Goal: Task Accomplishment & Management: Manage account settings

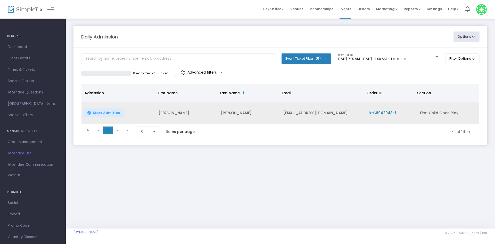
click at [113, 114] on span "Mark Admitted" at bounding box center [106, 113] width 27 height 4
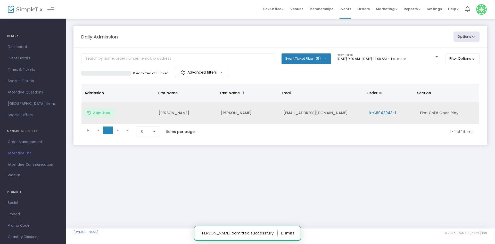
click at [280, 215] on div "Daily Admission Options Import Attendees Export List Print Name Tags Export to …" at bounding box center [281, 123] width 430 height 210
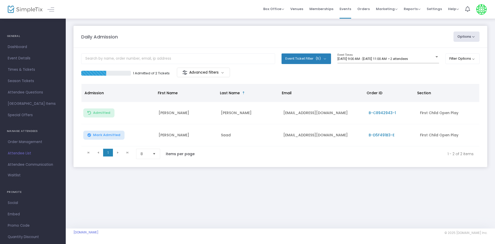
click at [272, 173] on div "Daily Admission Options Import Attendees Export List Print Name Tags Export to …" at bounding box center [281, 101] width 430 height 167
click at [388, 61] on div "[DATE] 9:00 AM - [DATE] 11:00 AM • 2 attendees Event Times" at bounding box center [389, 58] width 102 height 10
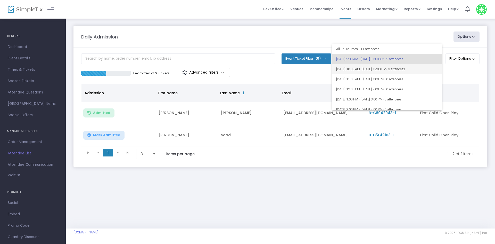
click at [405, 70] on span "• 3 attendees" at bounding box center [395, 69] width 19 height 4
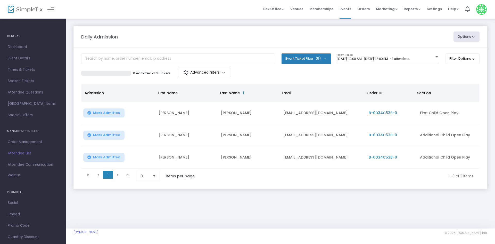
click at [417, 63] on div "8/11/2025 @ 10:00 AM - 8/11/2025 @ 12:00 PM • 3 attendees Event Times" at bounding box center [389, 60] width 102 height 14
click at [409, 59] on span "8/11/2025 @ 10:00 AM - 8/11/2025 @ 12:00 PM • 3 attendees" at bounding box center [374, 59] width 72 height 4
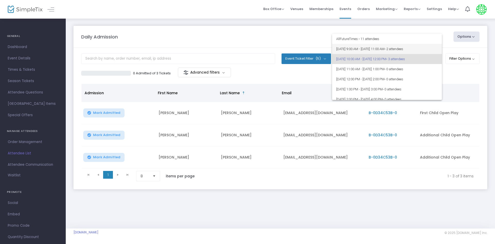
click at [420, 45] on span "8/11/2025 @ 9:00 AM - 8/11/2025 @ 11:00 AM • 2 attendees" at bounding box center [387, 49] width 102 height 10
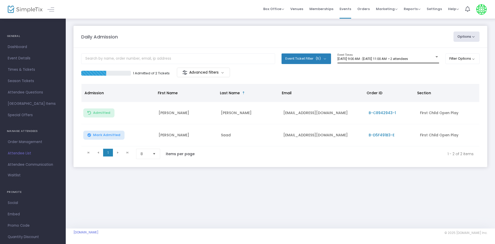
click at [427, 62] on div "8/11/2025 @ 9:00 AM - 8/11/2025 @ 11:00 AM • 2 attendees Event Times" at bounding box center [389, 58] width 102 height 10
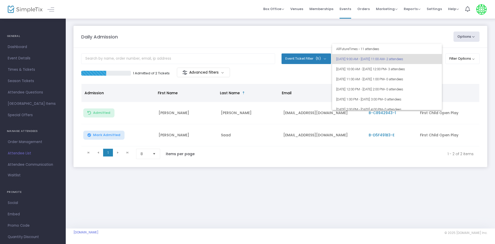
click at [420, 207] on div at bounding box center [247, 122] width 495 height 244
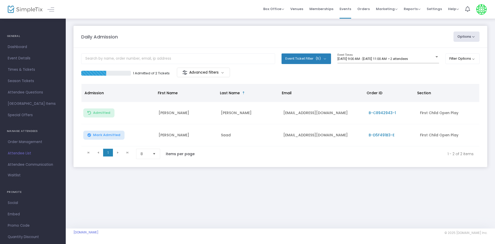
click at [168, 212] on div "Daily Admission Options Import Attendees Export List Print Name Tags Export to …" at bounding box center [281, 123] width 430 height 210
click at [378, 57] on span "[DATE] 9:00 AM - [DATE] 11:00 AM • 2 attendees" at bounding box center [373, 59] width 70 height 4
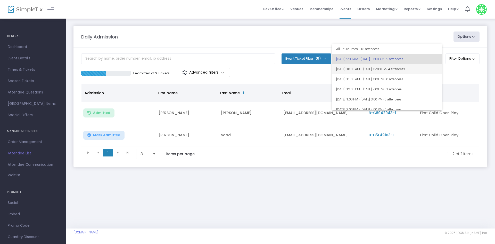
click at [391, 70] on span "[DATE] 10:00 AM - [DATE] 12:00 PM • 4 attendees" at bounding box center [387, 69] width 102 height 10
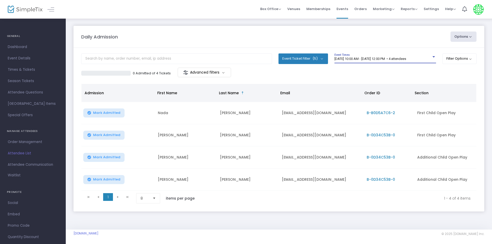
click at [119, 135] on button "Mark Admitted" at bounding box center [103, 135] width 41 height 9
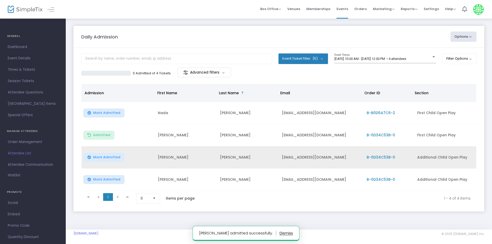
click at [115, 157] on span "Mark Admitted" at bounding box center [106, 157] width 27 height 4
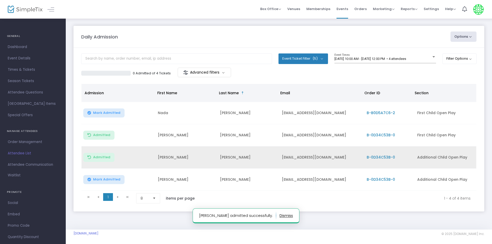
click at [109, 178] on span "Mark Admitted" at bounding box center [106, 179] width 27 height 4
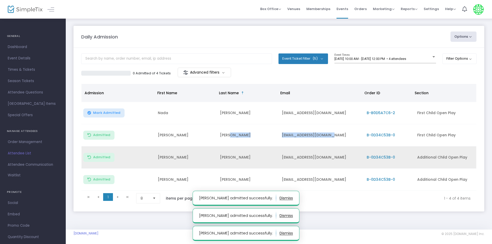
drag, startPoint x: 316, startPoint y: 138, endPoint x: 261, endPoint y: 139, distance: 55.2
click at [261, 139] on tr "Admitted Kristy Quinn kristyquinn14@gmail.com B-0D34C53B-0 First Child Open Play" at bounding box center [279, 135] width 395 height 22
copy tr "kristyquinn14@gmail.com"
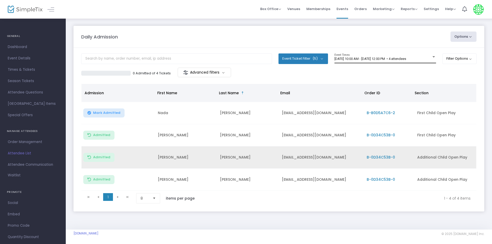
click at [406, 58] on span "8/11/2025 @ 10:00 AM - 8/11/2025 @ 12:00 PM • 4 attendees" at bounding box center [371, 59] width 72 height 4
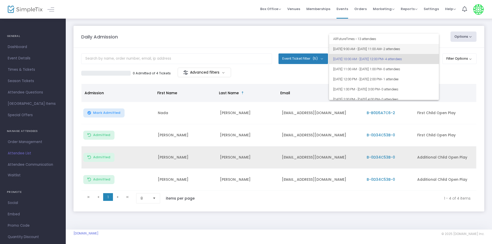
click at [400, 49] on span "• 2 attendees" at bounding box center [391, 49] width 19 height 4
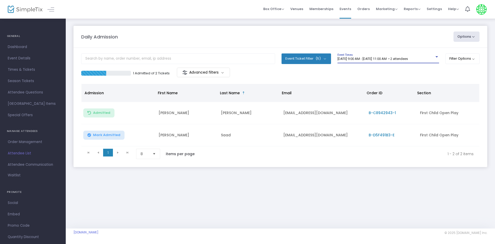
click at [385, 136] on span "B-D5F491B3-E" at bounding box center [382, 134] width 26 height 5
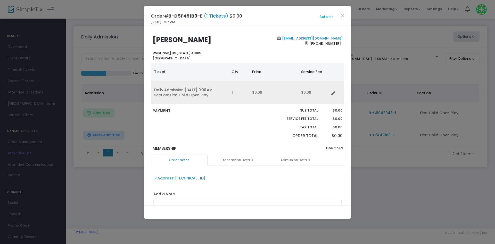
click at [334, 93] on icon "Data table" at bounding box center [333, 93] width 4 height 4
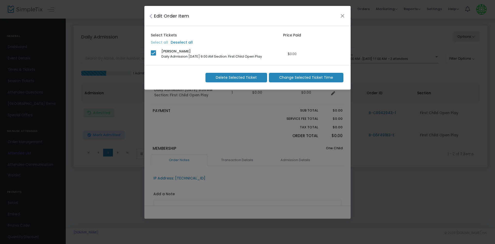
click at [294, 78] on span "Change Selected Ticket Time" at bounding box center [306, 77] width 54 height 5
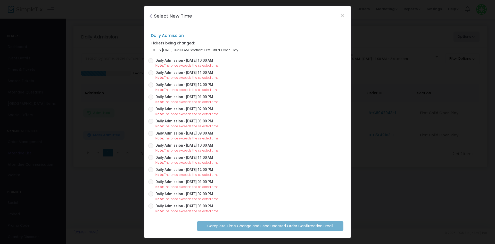
click at [150, 63] on span at bounding box center [150, 60] width 5 height 5
click at [151, 63] on input "Daily Admission - 08/11/2025 10:00 AM" at bounding box center [151, 63] width 0 height 0
radio input "true"
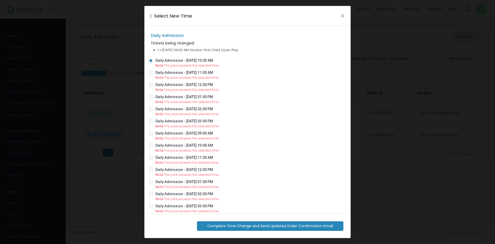
click at [259, 228] on span "Complete Time Change and Send Updated Order Confirmation Email" at bounding box center [270, 225] width 126 height 5
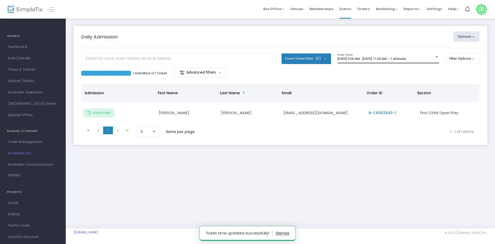
click at [395, 61] on div "8/11/2025 @ 9:00 AM - 8/11/2025 @ 11:00 AM • 1 attendee" at bounding box center [386, 59] width 97 height 4
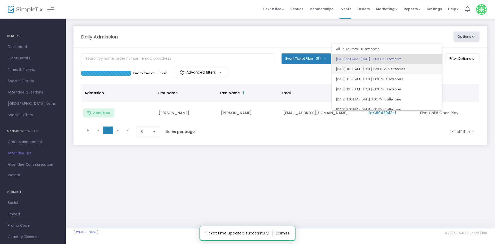
click at [411, 72] on span "8/11/2025 @ 10:00 AM - 8/11/2025 @ 12:00 PM • 5 attendees" at bounding box center [387, 69] width 102 height 10
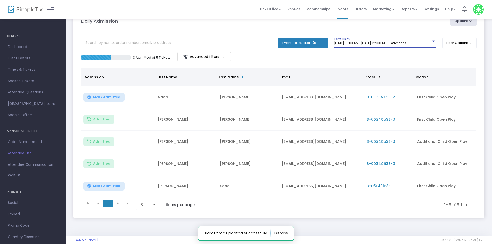
scroll to position [25, 0]
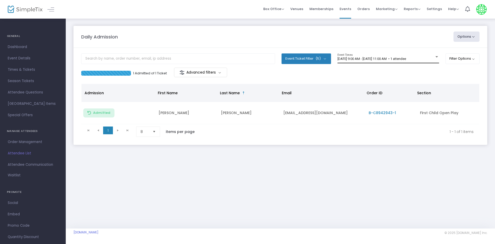
click at [406, 59] on span "8/11/2025 @ 9:00 AM - 8/11/2025 @ 11:00 AM • 1 attendee" at bounding box center [372, 59] width 69 height 4
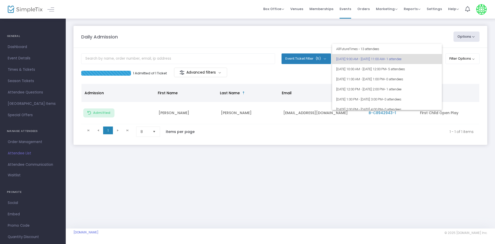
click at [435, 173] on div at bounding box center [247, 122] width 495 height 244
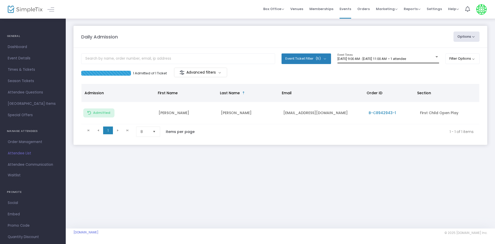
click at [406, 59] on span "[DATE] 9:00 AM - [DATE] 11:00 AM • 1 attendee" at bounding box center [372, 59] width 69 height 4
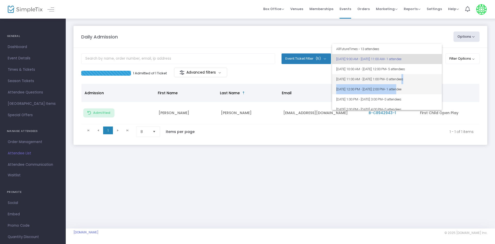
drag, startPoint x: 421, startPoint y: 77, endPoint x: 416, endPoint y: 87, distance: 11.3
click at [416, 87] on div "All Future Times • 13 attendees 8/11/2025 @ 9:00 AM - 8/11/2025 @ 11:00 AM • 1 …" at bounding box center [387, 77] width 110 height 66
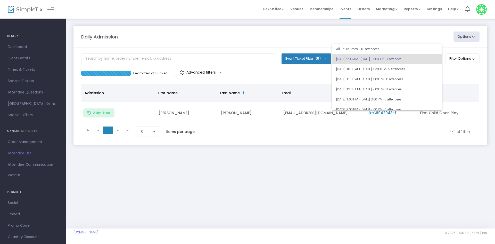
click at [413, 175] on div at bounding box center [247, 122] width 495 height 244
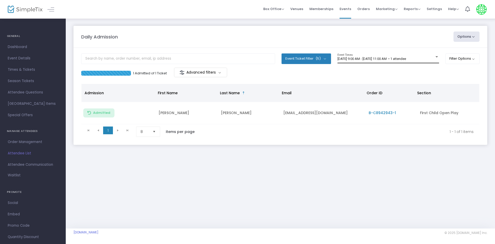
click at [390, 62] on div "[DATE] 9:00 AM - [DATE] 11:00 AM • 1 attendee Event Times" at bounding box center [389, 58] width 102 height 10
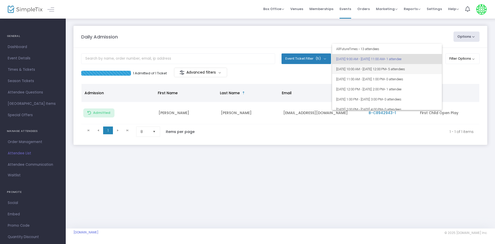
click at [405, 68] on span "• 5 attendees" at bounding box center [395, 69] width 19 height 4
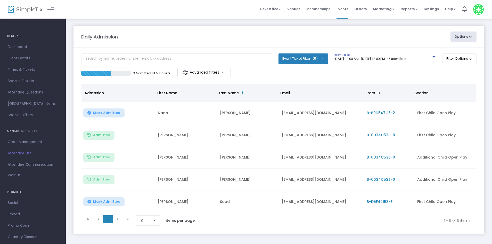
click at [231, 75] on div "3 Admitted of 5 Tickets Advanced filters" at bounding box center [180, 73] width 198 height 11
click at [226, 75] on m-button "Advanced filters" at bounding box center [203, 73] width 53 height 10
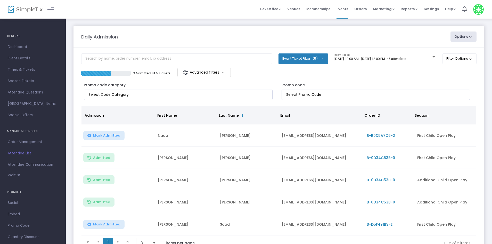
click at [225, 72] on m-button "Advanced filters" at bounding box center [203, 73] width 53 height 10
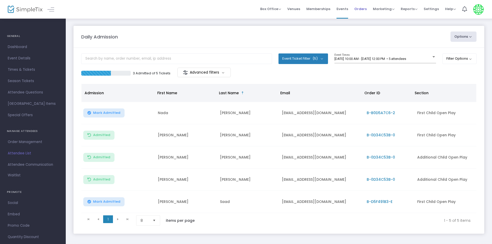
click at [360, 13] on span "Orders" at bounding box center [360, 8] width 12 height 13
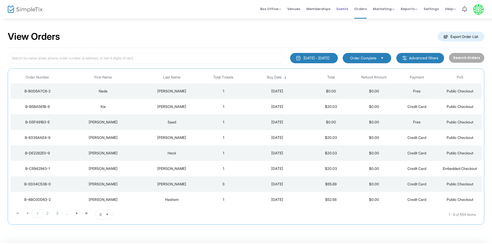
click at [340, 6] on span "Events" at bounding box center [343, 8] width 12 height 13
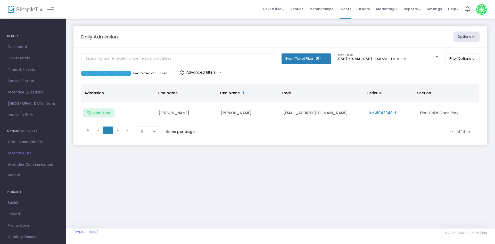
click at [410, 55] on div "[DATE] 9:00 AM - [DATE] 11:00 AM • 1 attendee Event Times" at bounding box center [389, 58] width 102 height 10
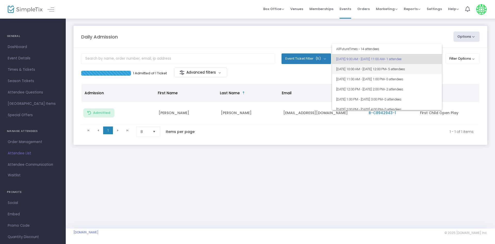
click at [422, 73] on span "[DATE] 10:00 AM - [DATE] 12:00 PM • 5 attendees" at bounding box center [387, 69] width 102 height 10
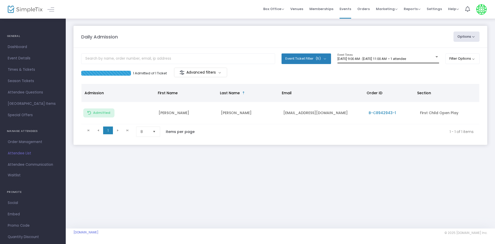
click at [406, 57] on span "[DATE] 9:00 AM - [DATE] 11:00 AM • 1 attendee" at bounding box center [372, 59] width 69 height 4
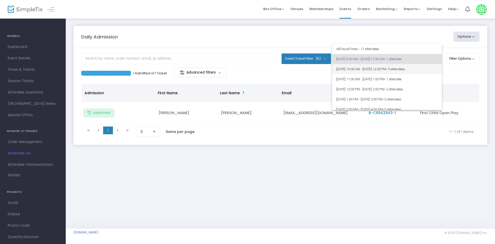
click at [423, 67] on span "[DATE] 10:00 AM - [DATE] 12:00 PM • 5 attendees" at bounding box center [387, 69] width 102 height 10
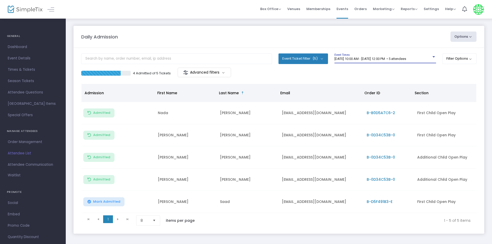
click at [384, 60] on span "[DATE] 10:00 AM - [DATE] 12:00 PM • 5 attendees" at bounding box center [371, 59] width 72 height 4
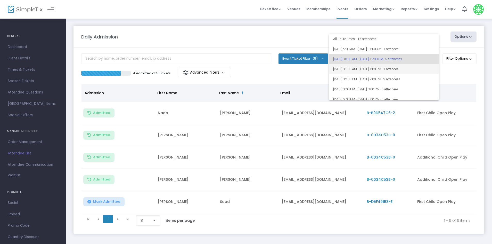
click at [393, 74] on span "8/11/2025 @ 11:00 AM - 8/11/2025 @ 1:00 PM • 1 attendee" at bounding box center [384, 69] width 102 height 10
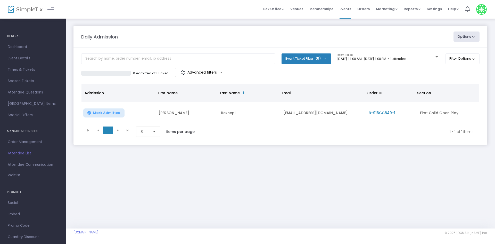
click at [395, 63] on div "8/11/2025 @ 11:00 AM - 8/11/2025 @ 1:00 PM • 1 attendee Event Times" at bounding box center [389, 58] width 102 height 10
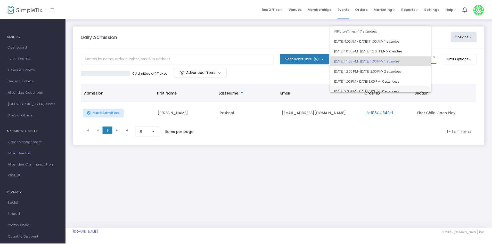
scroll to position [2, 0]
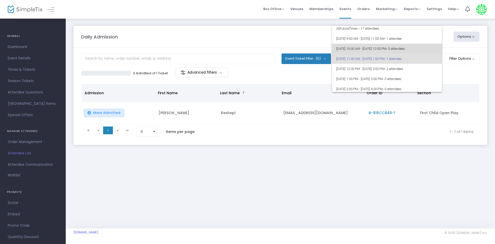
click at [396, 49] on span "8/11/2025 @ 10:00 AM - 8/11/2025 @ 12:00 PM • 5 attendees" at bounding box center [387, 49] width 102 height 10
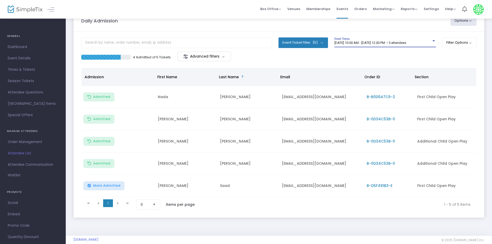
scroll to position [25, 0]
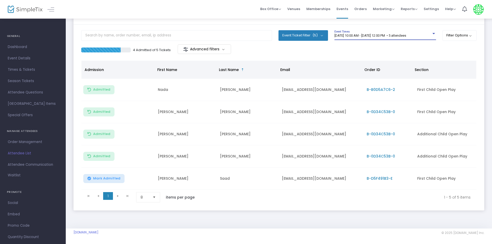
click at [420, 36] on div "8/11/2025 @ 10:00 AM - 8/11/2025 @ 12:00 PM • 5 attendees" at bounding box center [383, 36] width 97 height 4
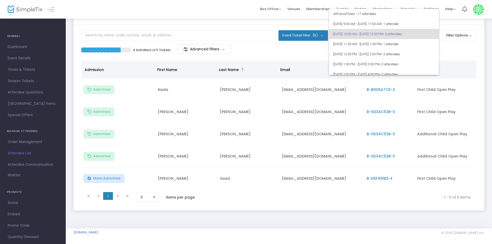
click at [364, 235] on div at bounding box center [246, 122] width 492 height 244
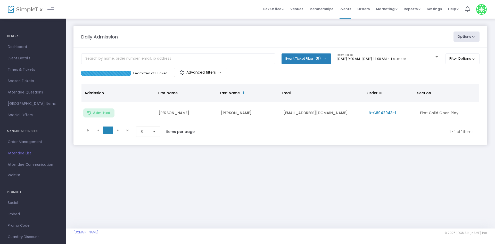
click at [418, 68] on div "1 Admitted of 1 Ticket Advanced filters" at bounding box center [280, 73] width 399 height 11
click at [423, 56] on div "8/11/2025 @ 9:00 AM - 8/11/2025 @ 11:00 AM • 1 attendee Event Times" at bounding box center [389, 58] width 102 height 10
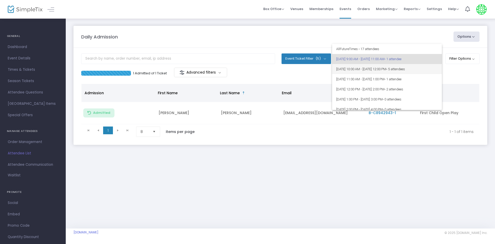
click at [429, 68] on span "[DATE] 10:00 AM - [DATE] 12:00 PM • 5 attendees" at bounding box center [387, 69] width 102 height 10
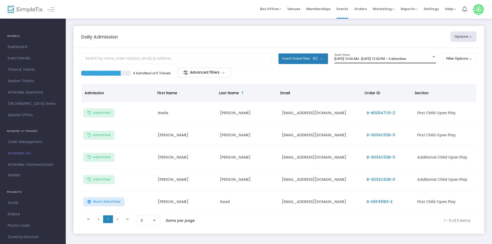
click at [421, 61] on div "8/11/2025 @ 10:00 AM - 8/11/2025 @ 12:00 PM • 5 attendees Event Times" at bounding box center [386, 58] width 102 height 10
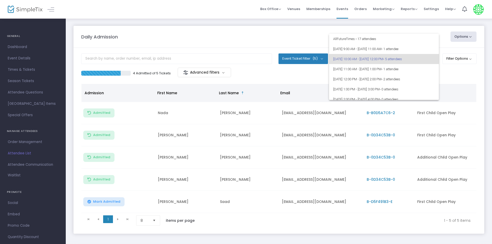
click at [292, 39] on div at bounding box center [246, 122] width 492 height 244
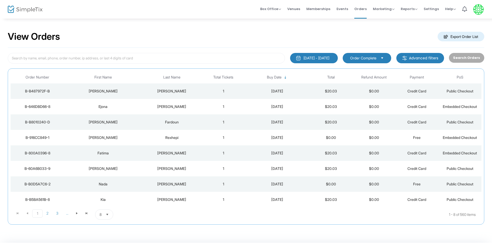
click at [329, 7] on span "Memberships" at bounding box center [318, 8] width 24 height 13
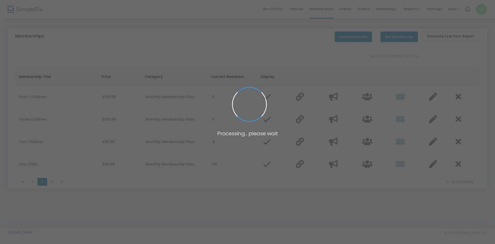
click at [349, 11] on body "Processing... please wait Box Office Sell Tickets Bookings Sell Season Pass Ven…" at bounding box center [247, 122] width 495 height 244
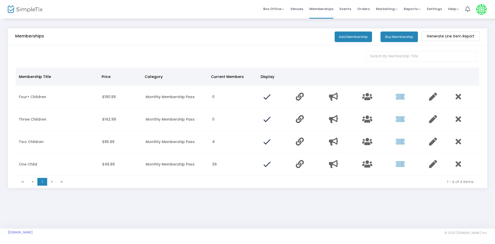
click at [349, 11] on span "Events" at bounding box center [346, 8] width 12 height 13
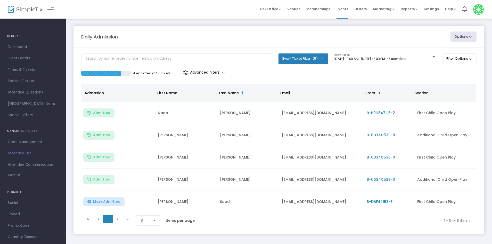
click at [406, 57] on span "[DATE] 10:00 AM - [DATE] 12:00 PM • 5 attendees" at bounding box center [371, 59] width 72 height 4
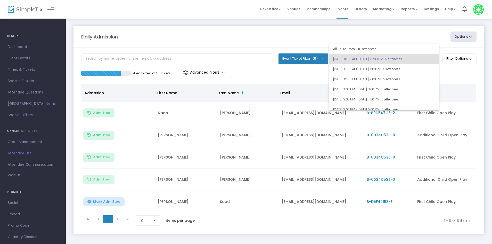
click at [462, 82] on div at bounding box center [246, 122] width 492 height 244
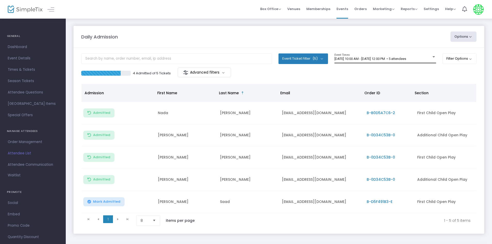
click at [406, 58] on span "[DATE] 10:00 AM - [DATE] 12:00 PM • 5 attendees" at bounding box center [371, 59] width 72 height 4
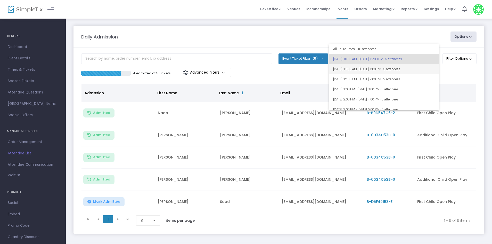
click at [400, 70] on span "• 3 attendees" at bounding box center [391, 69] width 19 height 4
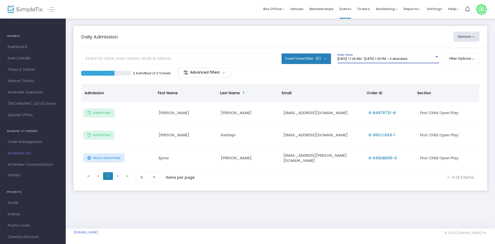
click at [429, 61] on div "[DATE] 11:00 AM - [DATE] 1:00 PM • 3 attendees Event Times" at bounding box center [389, 58] width 102 height 10
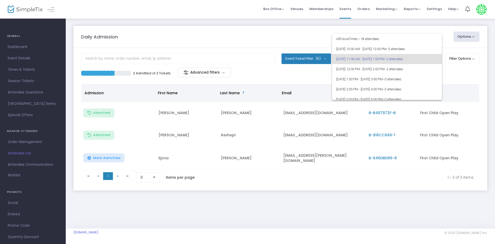
click at [281, 192] on div at bounding box center [247, 122] width 495 height 244
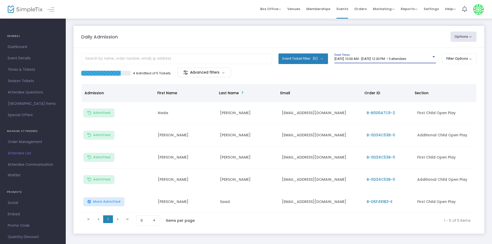
click at [396, 57] on span "[DATE] 10:00 AM - [DATE] 12:00 PM • 5 attendees" at bounding box center [371, 59] width 72 height 4
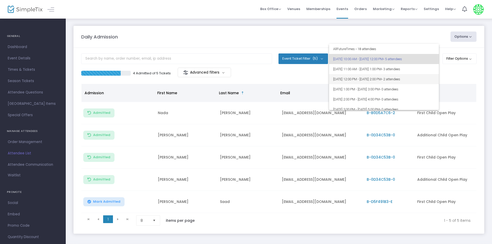
click at [389, 79] on span "[DATE] 12:00 PM - [DATE] 2:00 PM • 2 attendees" at bounding box center [384, 79] width 102 height 10
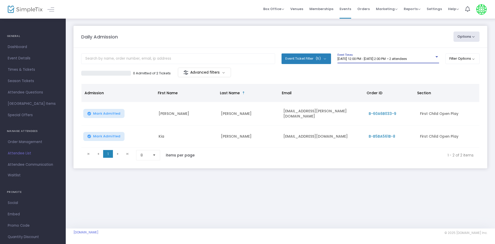
click at [412, 55] on div "8/11/2025 @ 12:00 PM - 8/11/2025 @ 2:00 PM • 2 attendees Event Times" at bounding box center [389, 58] width 102 height 10
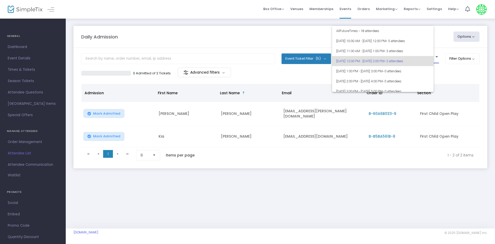
scroll to position [2, 0]
click at [367, 163] on div at bounding box center [247, 122] width 495 height 244
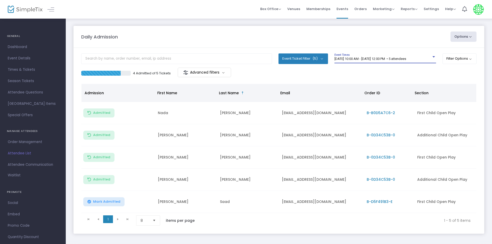
click at [434, 59] on div "[DATE] 10:00 AM - [DATE] 12:00 PM • 5 attendees" at bounding box center [386, 59] width 102 height 4
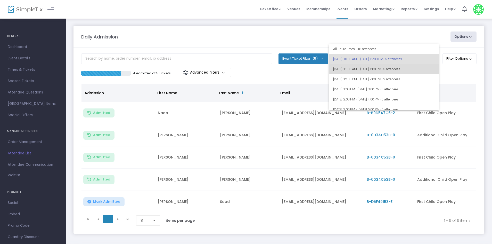
click at [400, 69] on span "• 3 attendees" at bounding box center [391, 69] width 19 height 4
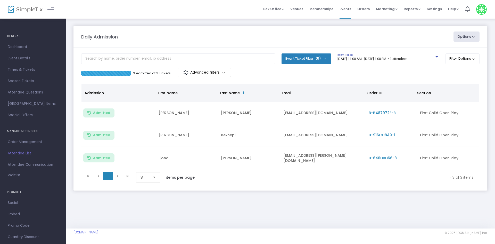
click at [418, 62] on div "8/11/2025 @ 11:00 AM - 8/11/2025 @ 1:00 PM • 3 attendees Event Times" at bounding box center [389, 58] width 102 height 10
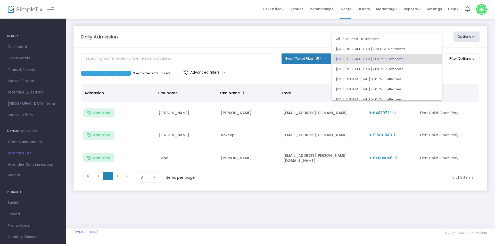
click at [378, 192] on div at bounding box center [247, 122] width 495 height 244
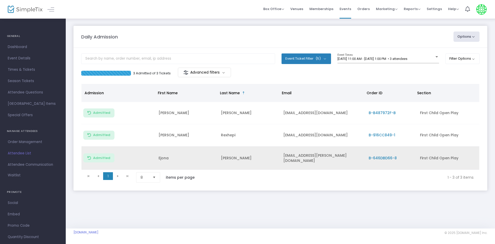
click at [379, 158] on span "B-646DBD66-8" at bounding box center [383, 157] width 28 height 5
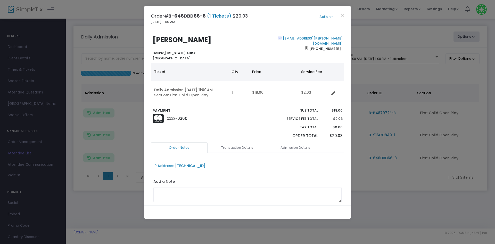
click at [339, 12] on div "Order# B-646DBD66-8 (1 Tickets) $20.03 8/11/2025 11:00 AM Action Mark Admitted …" at bounding box center [247, 16] width 206 height 20
click at [343, 14] on button "Close" at bounding box center [343, 15] width 7 height 7
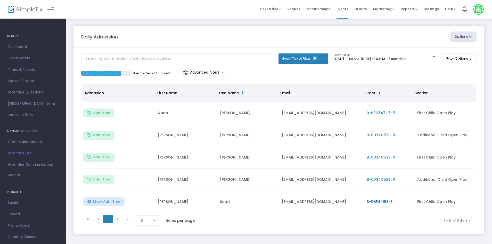
click at [407, 53] on div "8/11/2025 @ 10:00 AM - 8/11/2025 @ 12:00 PM • 5 attendees Event Times" at bounding box center [386, 58] width 102 height 10
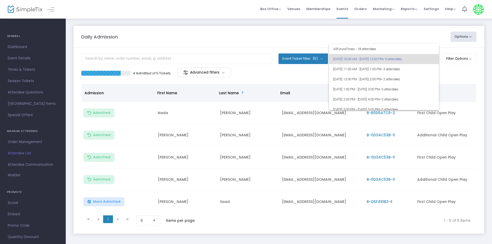
click at [426, 37] on div at bounding box center [246, 122] width 492 height 244
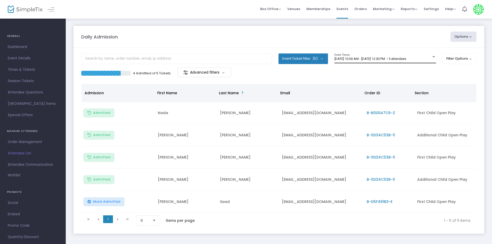
click at [421, 57] on div "[DATE] 10:00 AM - [DATE] 12:00 PM • 5 attendees Event Times" at bounding box center [386, 58] width 102 height 10
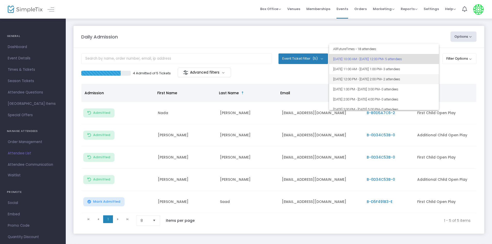
click at [415, 76] on span "8/11/2025 @ 12:00 PM - 8/11/2025 @ 2:00 PM • 2 attendees" at bounding box center [384, 79] width 102 height 10
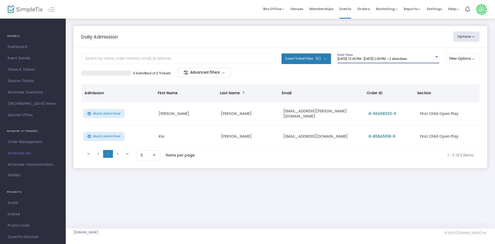
click at [346, 22] on div "Daily Admission Options Import Attendees Export List Print Name Tags Export to …" at bounding box center [281, 102] width 430 height 168
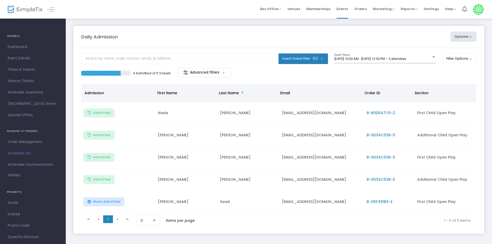
click at [344, 53] on m-panel-content "Event Ticket Filter (5) Select All First Child Open Play Additional Child Open …" at bounding box center [279, 141] width 411 height 186
click at [342, 57] on span "[DATE] 10:00 AM - [DATE] 12:00 PM • 5 attendees" at bounding box center [371, 59] width 72 height 4
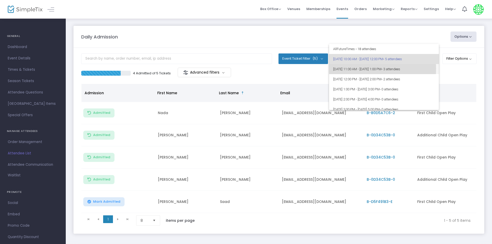
click at [342, 69] on span "[DATE] 11:00 AM - [DATE] 1:00 PM • 3 attendees" at bounding box center [384, 69] width 102 height 10
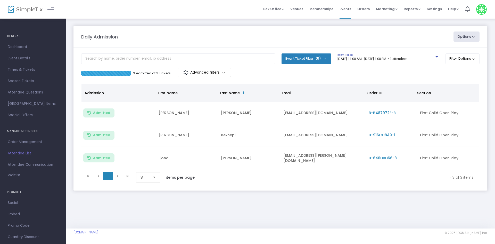
click at [408, 58] on span "[DATE] 11:00 AM - [DATE] 1:00 PM • 3 attendees" at bounding box center [373, 59] width 70 height 4
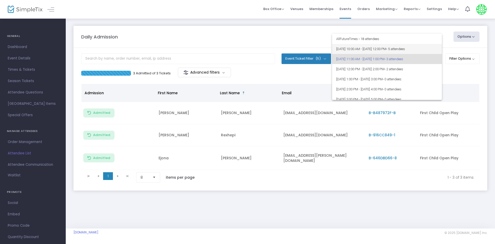
click at [410, 52] on span "8/11/2025 @ 10:00 AM - 8/11/2025 @ 12:00 PM • 5 attendees" at bounding box center [387, 49] width 102 height 10
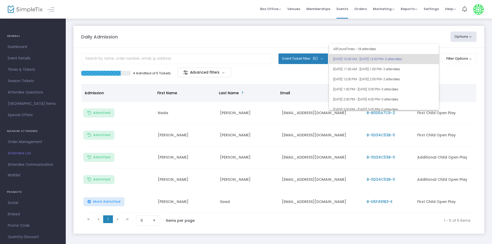
click at [97, 204] on div at bounding box center [246, 122] width 492 height 244
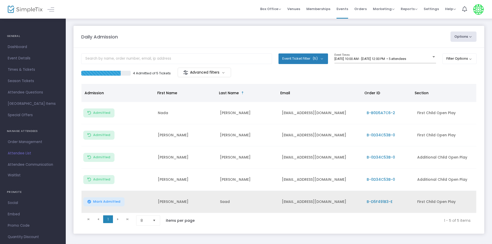
click at [109, 201] on span "Mark Admitted" at bounding box center [106, 201] width 27 height 4
click at [373, 201] on span "B-D5F491B3-E" at bounding box center [380, 201] width 26 height 5
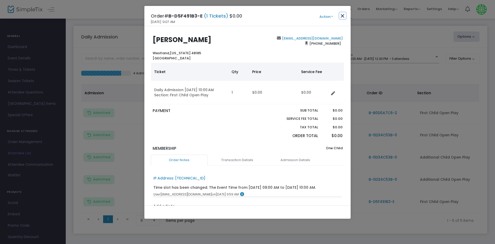
click at [344, 16] on button "Close" at bounding box center [343, 15] width 7 height 7
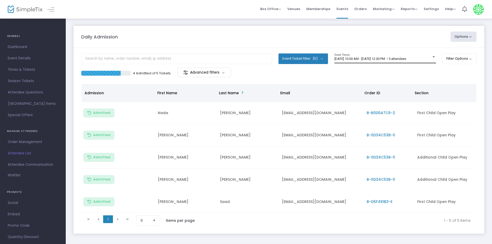
click at [395, 62] on div "8/11/2025 @ 10:00 AM - 8/11/2025 @ 12:00 PM • 5 attendees Event Times" at bounding box center [386, 58] width 102 height 10
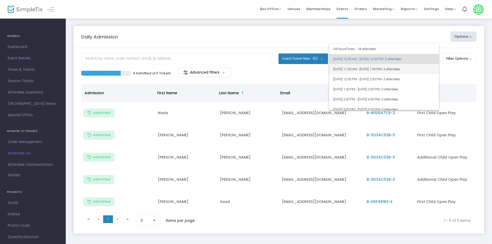
click at [421, 65] on span "[DATE] 11:00 AM - [DATE] 1:00 PM • 3 attendees" at bounding box center [384, 69] width 102 height 10
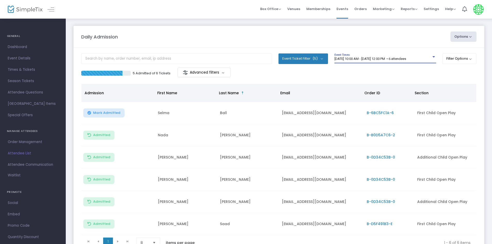
click at [406, 59] on span "[DATE] 10:00 AM - [DATE] 12:00 PM • 6 attendees" at bounding box center [371, 59] width 72 height 4
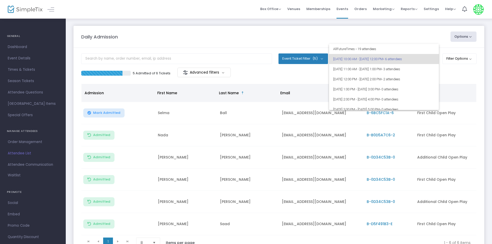
click at [259, 46] on div at bounding box center [246, 122] width 492 height 244
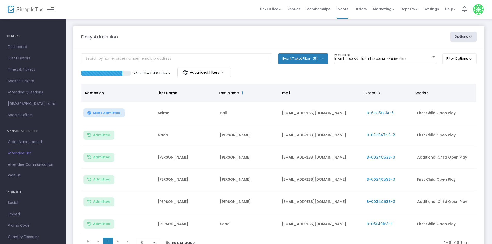
click at [397, 61] on div "[DATE] 10:00 AM - [DATE] 12:00 PM • 6 attendees Event Times" at bounding box center [386, 58] width 102 height 10
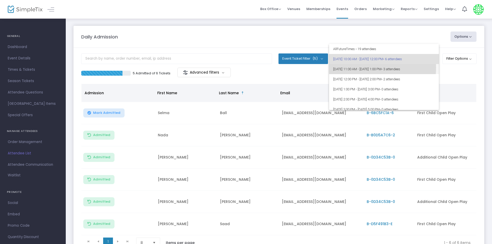
click at [357, 68] on span "[DATE] 11:00 AM - [DATE] 1:00 PM • 3 attendees" at bounding box center [384, 69] width 102 height 10
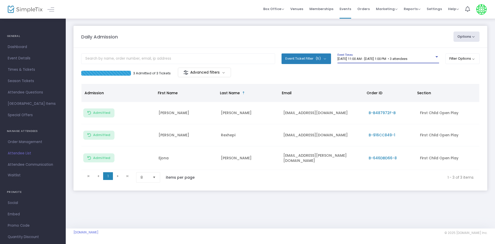
click at [374, 57] on span "[DATE] 11:00 AM - [DATE] 1:00 PM • 3 attendees" at bounding box center [373, 59] width 70 height 4
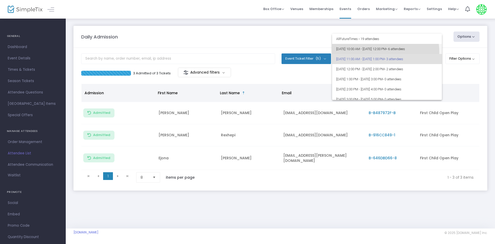
click at [385, 52] on span "8/11/2025 @ 10:00 AM - 8/11/2025 @ 12:00 PM • 6 attendees" at bounding box center [387, 49] width 102 height 10
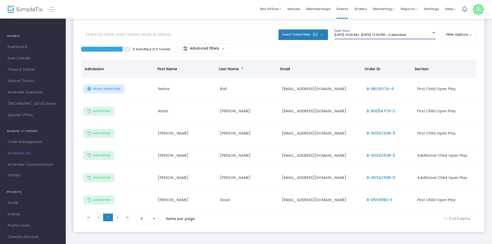
scroll to position [47, 0]
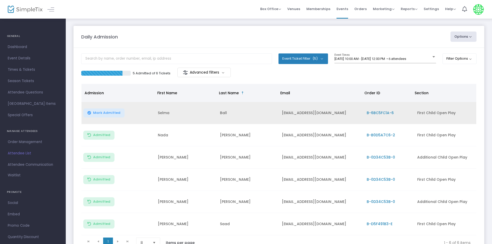
click at [104, 117] on button "Mark Admitted" at bounding box center [103, 112] width 41 height 9
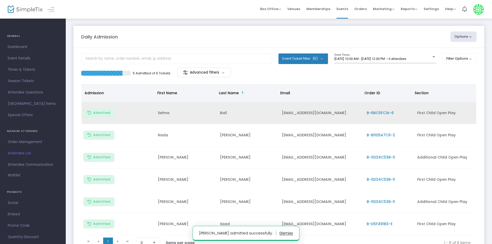
click at [409, 64] on div "[DATE] 10:00 AM - [DATE] 12:00 PM • 6 attendees Event Times" at bounding box center [386, 60] width 102 height 14
click at [406, 59] on span "[DATE] 10:00 AM - [DATE] 12:00 PM • 6 attendees" at bounding box center [371, 59] width 72 height 4
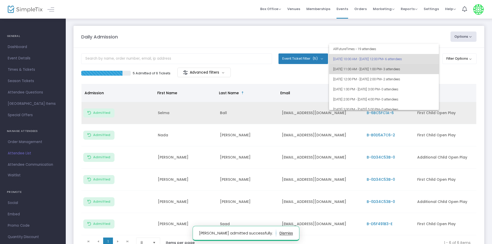
click at [400, 69] on span "• 3 attendees" at bounding box center [391, 69] width 19 height 4
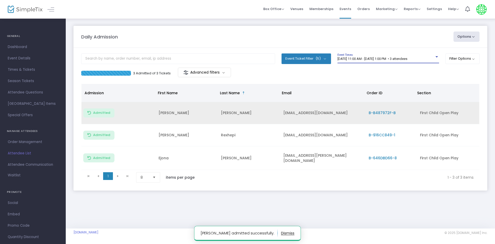
click at [417, 73] on div "3 Admitted of 3 Tickets Advanced filters" at bounding box center [280, 73] width 399 height 11
click at [421, 61] on div "8/11/2025 @ 11:00 AM - 8/11/2025 @ 1:00 PM • 3 attendees" at bounding box center [386, 59] width 97 height 4
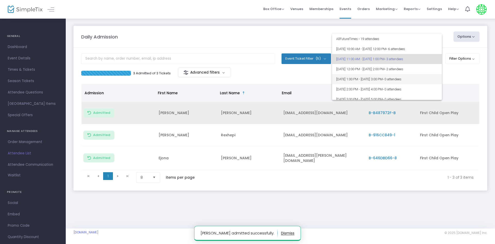
click at [423, 74] on span "8/11/2025 @ 1:00 PM - 8/11/2025 @ 3:00 PM • 0 attendees" at bounding box center [387, 79] width 102 height 10
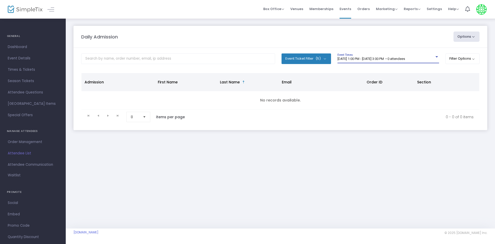
click at [416, 57] on div "8/11/2025 @ 1:00 PM - 8/11/2025 @ 3:00 PM • 0 attendees Event Times" at bounding box center [389, 58] width 102 height 10
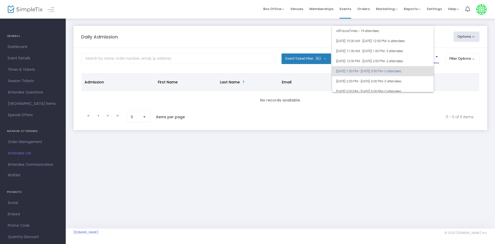
scroll to position [12, 0]
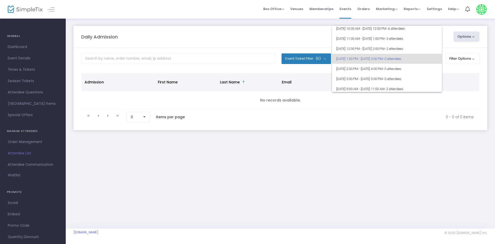
click at [414, 62] on span "8/11/2025 @ 1:00 PM - 8/11/2025 @ 3:00 PM • 0 attendees" at bounding box center [387, 59] width 102 height 10
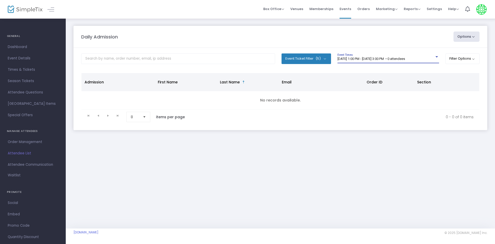
click at [405, 58] on span "8/11/2025 @ 1:00 PM - 8/11/2025 @ 3:00 PM • 0 attendees" at bounding box center [372, 59] width 68 height 4
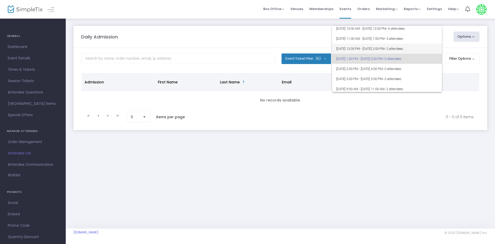
click at [411, 51] on span "[DATE] 12:00 PM - [DATE] 2:00 PM • 2 attendees" at bounding box center [387, 49] width 102 height 10
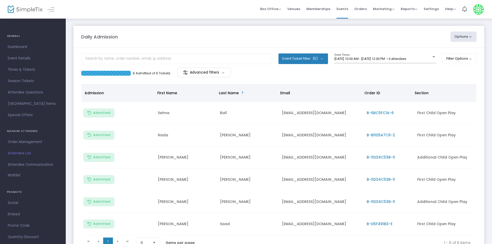
click at [269, 35] on div "Daily Admission" at bounding box center [263, 36] width 369 height 7
click at [380, 63] on div "8/11/2025 @ 10:00 AM - 8/11/2025 @ 12:00 PM • 6 attendees Event Times" at bounding box center [386, 58] width 102 height 10
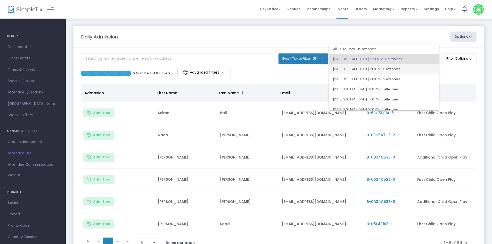
click at [382, 71] on span "8/11/2025 @ 11:00 AM - 8/11/2025 @ 1:00 PM • 3 attendees" at bounding box center [384, 69] width 102 height 10
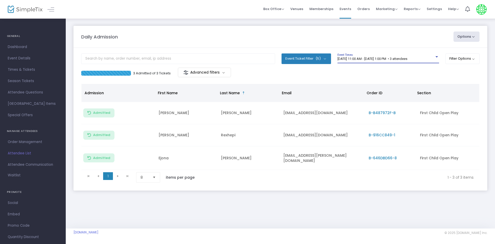
click at [382, 57] on span "8/11/2025 @ 11:00 AM - 8/11/2025 @ 1:00 PM • 3 attendees" at bounding box center [373, 59] width 70 height 4
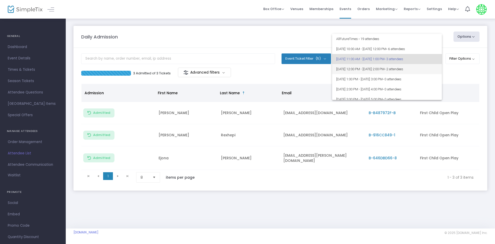
click at [378, 68] on span "8/11/2025 @ 12:00 PM - 8/11/2025 @ 2:00 PM • 2 attendees" at bounding box center [387, 69] width 102 height 10
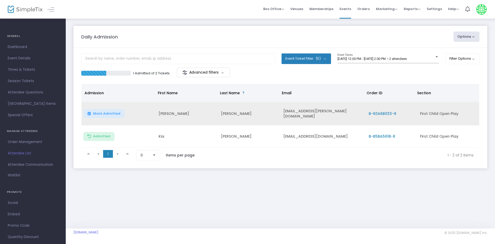
click at [116, 112] on span "Mark Admitted" at bounding box center [106, 113] width 27 height 4
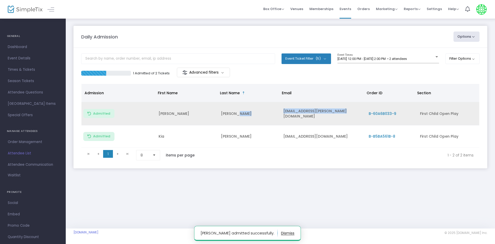
drag, startPoint x: 338, startPoint y: 110, endPoint x: 254, endPoint y: 116, distance: 84.3
click at [254, 116] on tr "Admitted Gabrielle Lapointe gabrielle.l.hunter@gmail.com B-60A6B033-9 First Chi…" at bounding box center [281, 113] width 398 height 23
copy tr "[EMAIL_ADDRESS][PERSON_NAME][DOMAIN_NAME]"
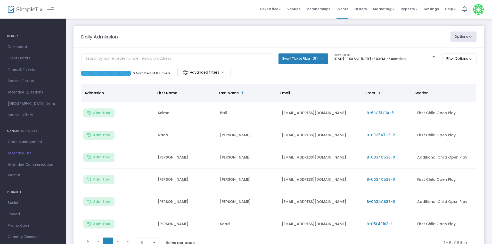
click at [321, 60] on button "Event Ticket Filter (5)" at bounding box center [304, 58] width 50 height 10
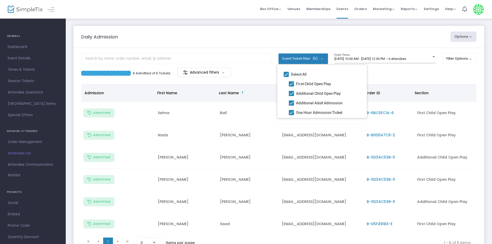
click at [401, 82] on m-panel-content "Event Ticket Filter (5) Select All First Child Open Play Additional Child Open …" at bounding box center [279, 152] width 411 height 208
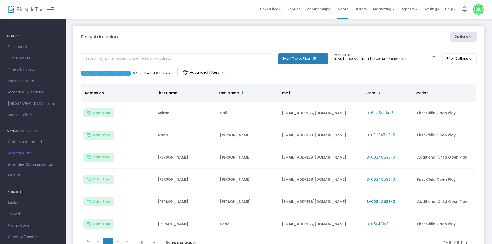
click at [434, 60] on div "8/11/2025 @ 10:00 AM - 8/11/2025 @ 12:00 PM • 6 attendees" at bounding box center [386, 59] width 102 height 4
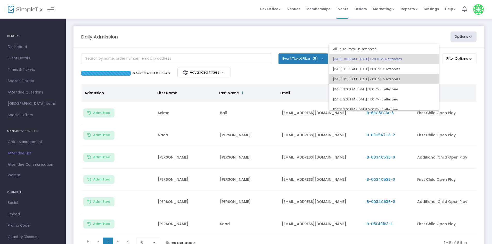
click at [428, 77] on span "8/11/2025 @ 12:00 PM - 8/11/2025 @ 2:00 PM • 2 attendees" at bounding box center [384, 79] width 102 height 10
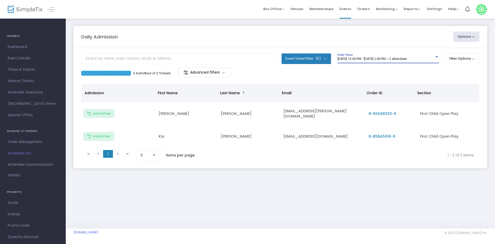
click at [377, 57] on span "8/11/2025 @ 12:00 PM - 8/11/2025 @ 2:00 PM • 2 attendees" at bounding box center [372, 59] width 69 height 4
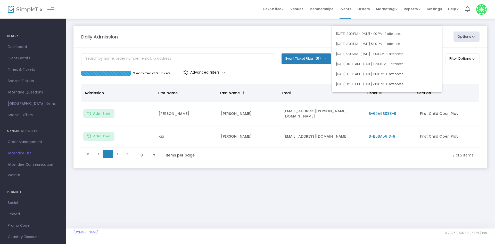
scroll to position [209, 0]
click at [427, 50] on span "8/14/2025 @ 11:00 AM - 8/14/2025 @ 1:00 PM • 0 attendees" at bounding box center [387, 54] width 102 height 10
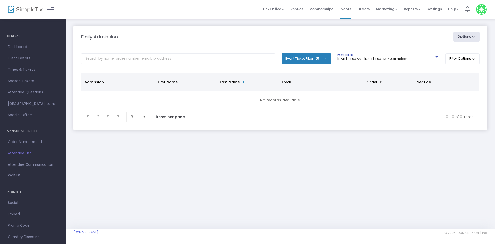
click at [408, 59] on span "8/14/2025 @ 11:00 AM - 8/14/2025 @ 1:00 PM • 0 attendees" at bounding box center [373, 59] width 70 height 4
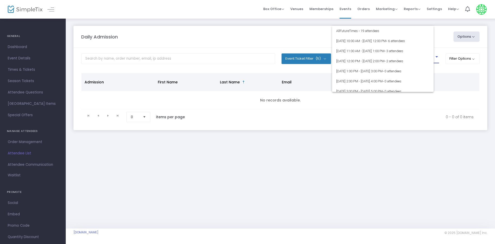
scroll to position [204, 0]
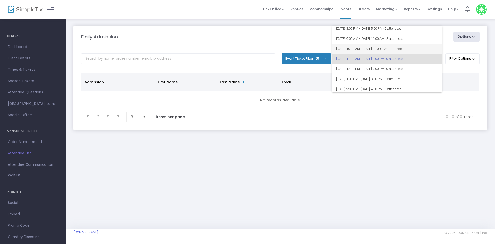
click at [431, 45] on span "8/14/2025 @ 10:00 AM - 8/14/2025 @ 12:00 PM • 1 attendee" at bounding box center [387, 49] width 102 height 10
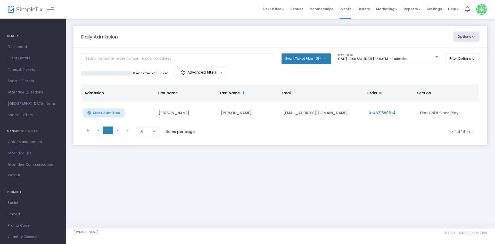
click at [417, 57] on div "8/14/2025 @ 10:00 AM - 8/14/2025 @ 12:00 PM • 1 attendee Event Times" at bounding box center [389, 58] width 102 height 10
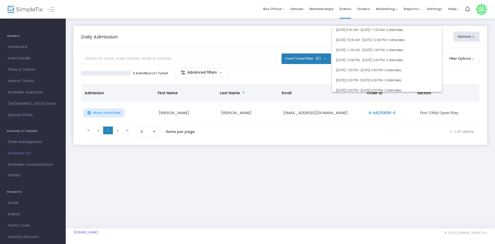
scroll to position [116, 0]
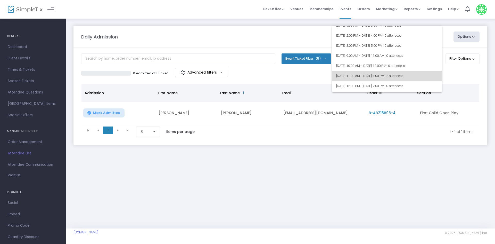
click at [404, 77] on span "• 2 attendees" at bounding box center [394, 76] width 19 height 4
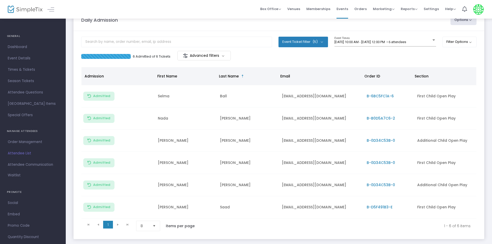
scroll to position [26, 0]
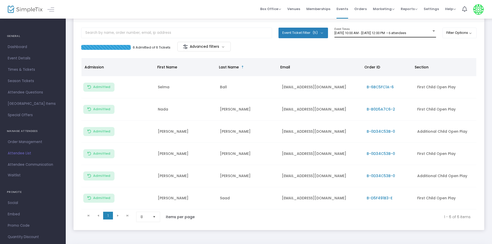
click at [402, 31] on span "8/11/2025 @ 10:00 AM - 8/11/2025 @ 12:00 PM • 6 attendees" at bounding box center [371, 33] width 72 height 4
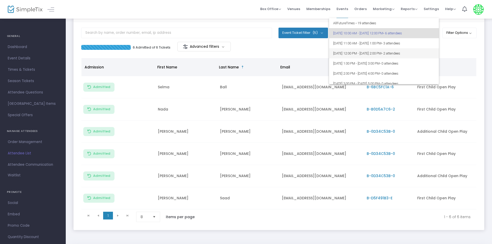
click at [378, 55] on span "8/11/2025 @ 12:00 PM - 8/11/2025 @ 2:00 PM • 2 attendees" at bounding box center [384, 53] width 102 height 10
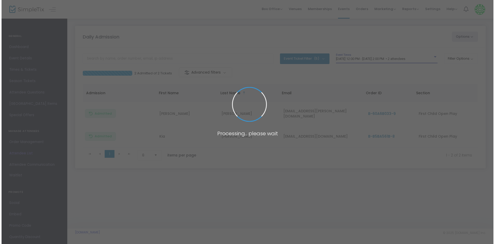
scroll to position [0, 0]
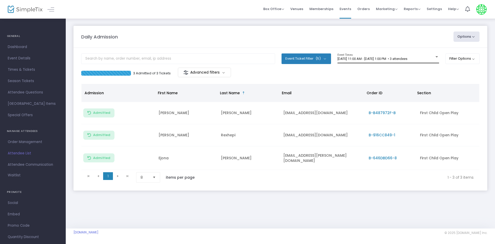
click at [408, 60] on span "[DATE] 11:00 AM - [DATE] 1:00 PM • 3 attendees" at bounding box center [373, 59] width 70 height 4
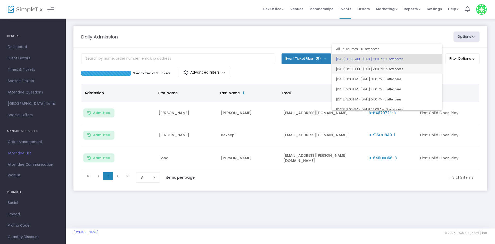
click at [430, 68] on span "[DATE] 12:00 PM - [DATE] 2:00 PM • 2 attendees" at bounding box center [387, 69] width 102 height 10
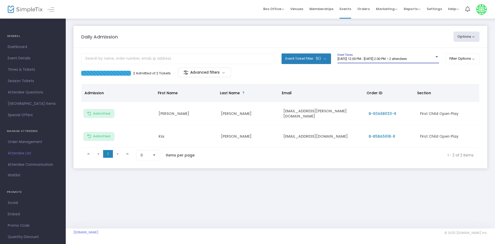
click at [248, 183] on div "Daily Admission Options Import Attendees Export List Print Name Tags Export to …" at bounding box center [281, 102] width 430 height 168
click at [404, 57] on div "8/11/2025 @ 12:00 PM - 8/11/2025 @ 2:00 PM • 2 attendees Event Times" at bounding box center [389, 58] width 102 height 10
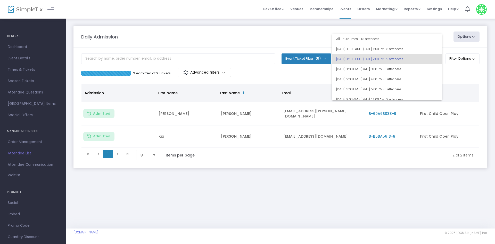
click at [322, 203] on div at bounding box center [247, 122] width 495 height 244
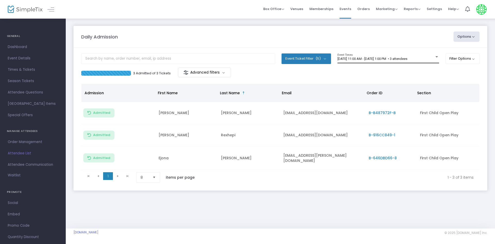
click at [408, 57] on span "[DATE] 11:00 AM - [DATE] 1:00 PM • 3 attendees" at bounding box center [373, 59] width 70 height 4
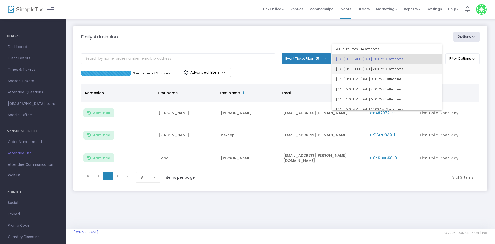
click at [426, 67] on span "[DATE] 12:00 PM - [DATE] 2:00 PM • 3 attendees" at bounding box center [387, 69] width 102 height 10
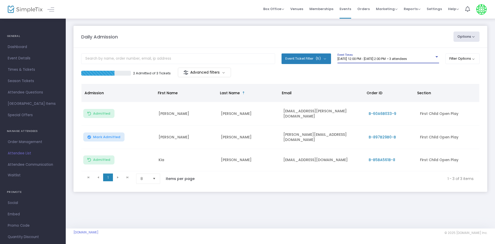
click at [111, 138] on button "Mark Admitted" at bounding box center [103, 136] width 41 height 9
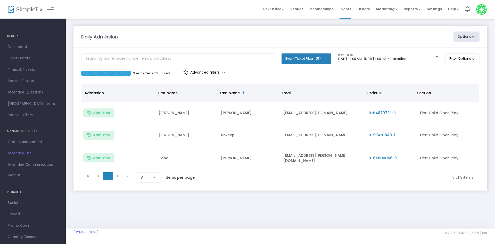
click at [382, 56] on div "[DATE] 11:00 AM - [DATE] 1:00 PM • 3 attendees Event Times" at bounding box center [389, 58] width 102 height 10
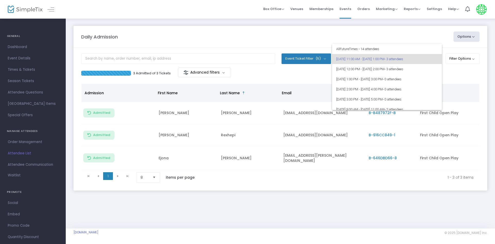
click at [351, 181] on div at bounding box center [247, 122] width 495 height 244
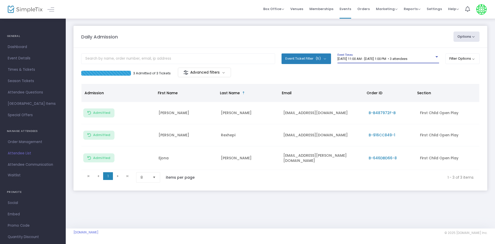
click at [382, 59] on span "[DATE] 11:00 AM - [DATE] 1:00 PM • 3 attendees" at bounding box center [373, 59] width 70 height 4
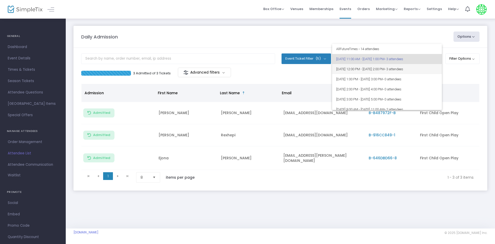
click at [399, 72] on span "[DATE] 12:00 PM - [DATE] 2:00 PM • 3 attendees" at bounding box center [387, 69] width 102 height 10
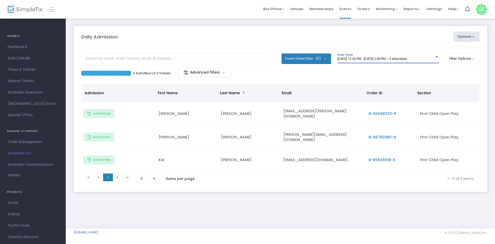
click at [235, 51] on m-panel-content "Event Ticket Filter (5) Select All First Child Open Play Additional Child Open …" at bounding box center [281, 120] width 414 height 144
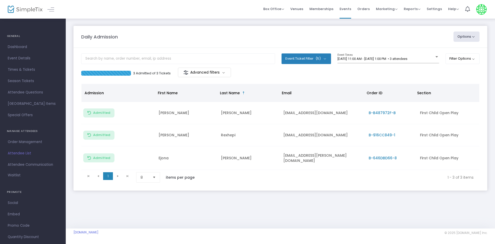
click at [271, 42] on m-panel-header "Daily Admission Options Import Attendees Export List Print Name Tags Export to …" at bounding box center [281, 37] width 414 height 22
click at [430, 57] on div "[DATE] 11:00 AM - [DATE] 1:00 PM • 3 attendees Event Times" at bounding box center [389, 58] width 102 height 10
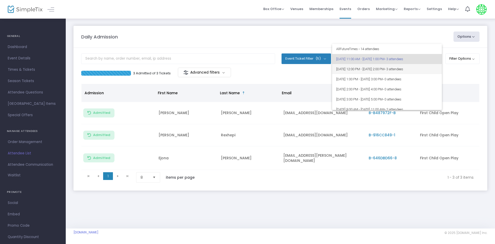
click at [379, 71] on span "[DATE] 12:00 PM - [DATE] 2:00 PM • 3 attendees" at bounding box center [387, 69] width 102 height 10
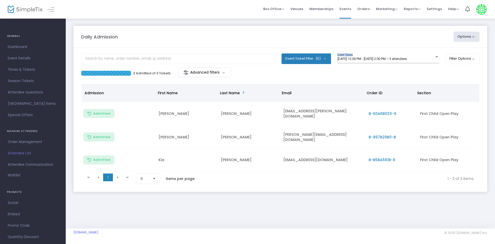
click at [386, 64] on div "[DATE] 12:00 PM - [DATE] 2:00 PM • 3 attendees Event Times" at bounding box center [389, 60] width 102 height 14
click at [387, 55] on div "8/11/2025 @ 12:00 PM - 8/11/2025 @ 2:00 PM • 3 attendees Event Times" at bounding box center [389, 58] width 102 height 10
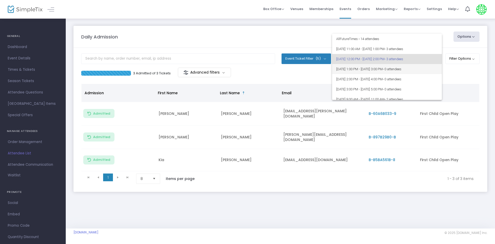
click at [381, 67] on span "8/11/2025 @ 1:00 PM - 8/11/2025 @ 3:00 PM • 0 attendees" at bounding box center [387, 69] width 102 height 10
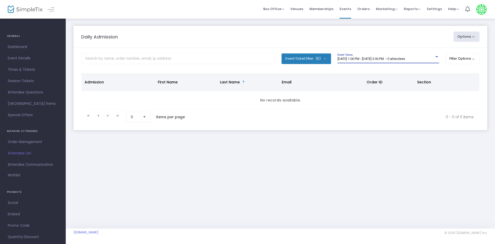
click at [386, 53] on div "8/11/2025 @ 1:00 PM - 8/11/2025 @ 3:00 PM • 0 attendees Event Times" at bounding box center [389, 58] width 102 height 10
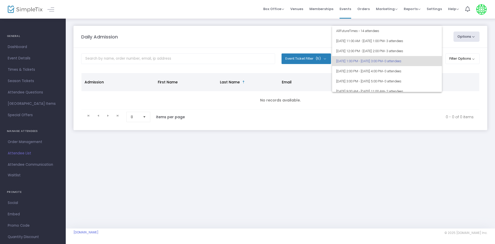
scroll to position [2, 0]
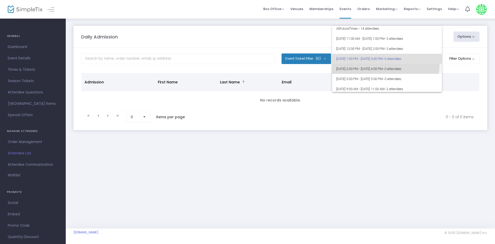
click at [379, 64] on span "8/11/2025 @ 2:00 PM - 8/11/2025 @ 4:00 PM • 0 attendees" at bounding box center [387, 69] width 102 height 10
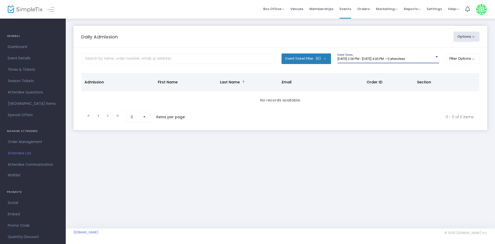
click at [383, 56] on div "8/11/2025 @ 2:00 PM - 8/11/2025 @ 4:00 PM • 0 attendees Event Times" at bounding box center [389, 58] width 102 height 10
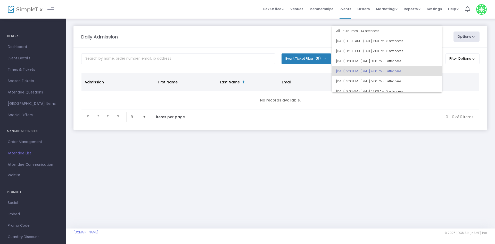
scroll to position [12, 0]
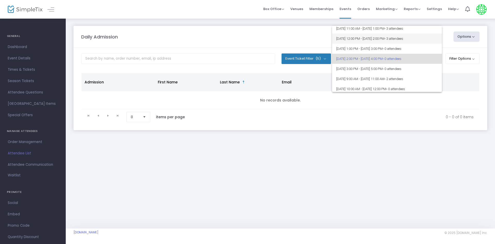
click at [393, 39] on span "8/11/2025 @ 12:00 PM - 8/11/2025 @ 2:00 PM • 3 attendees" at bounding box center [387, 39] width 102 height 10
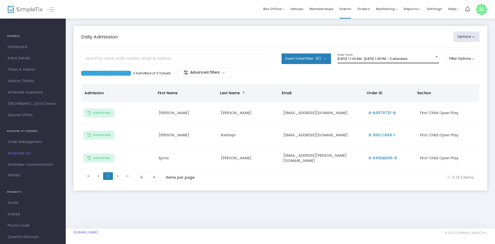
click at [353, 59] on span "[DATE] 11:00 AM - [DATE] 1:00 PM • 3 attendees" at bounding box center [373, 59] width 70 height 4
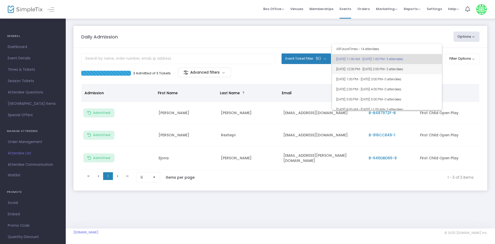
click at [358, 70] on span "8/11/2025 @ 12:00 PM - 8/11/2025 @ 2:00 PM • 3 attendees" at bounding box center [387, 69] width 102 height 10
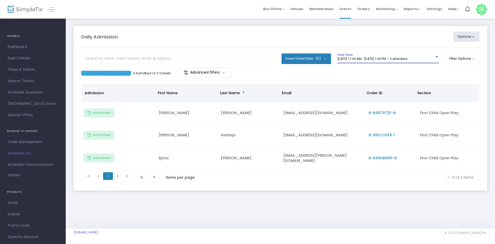
click at [367, 58] on span "[DATE] 11:00 AM - [DATE] 1:00 PM • 3 attendees" at bounding box center [373, 59] width 70 height 4
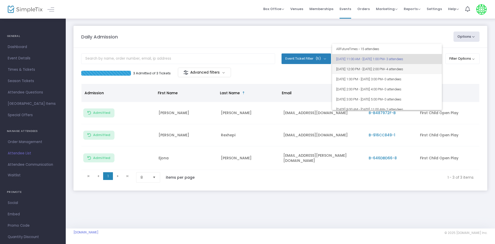
click at [361, 70] on span "[DATE] 12:00 PM - [DATE] 2:00 PM • 4 attendees" at bounding box center [387, 69] width 102 height 10
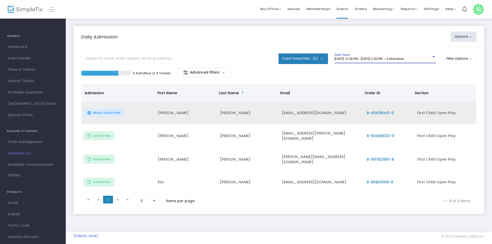
click at [110, 114] on span "Mark Admitted" at bounding box center [106, 113] width 27 height 4
click at [388, 60] on span "[DATE] 12:00 PM - [DATE] 2:00 PM • 4 attendees" at bounding box center [369, 59] width 69 height 4
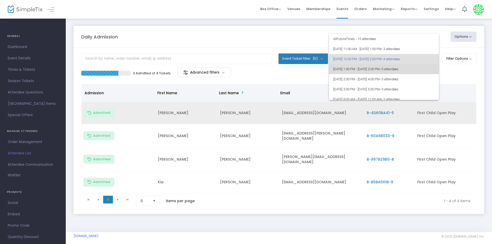
click at [387, 68] on span "[DATE] 1:00 PM - [DATE] 3:00 PM • 0 attendees" at bounding box center [384, 69] width 102 height 10
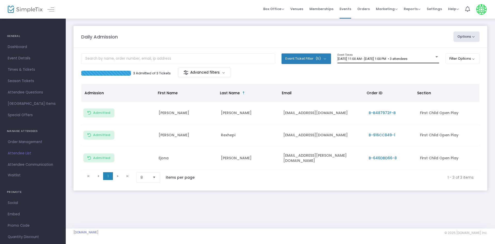
click at [410, 55] on div "[DATE] 11:00 AM - [DATE] 1:00 PM • 3 attendees Event Times" at bounding box center [389, 58] width 102 height 10
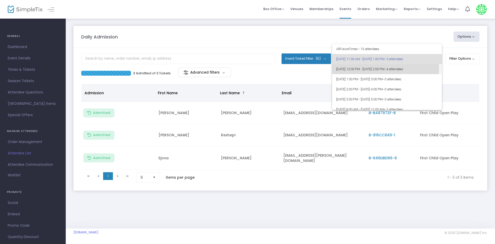
click at [378, 68] on span "8/11/2025 @ 12:00 PM - 8/11/2025 @ 2:00 PM • 4 attendees" at bounding box center [387, 69] width 102 height 10
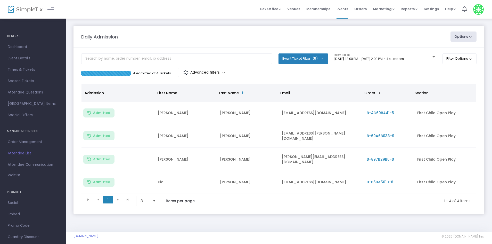
click at [361, 54] on div "8/11/2025 @ 12:00 PM - 8/11/2025 @ 2:00 PM • 4 attendees Event Times" at bounding box center [386, 58] width 102 height 10
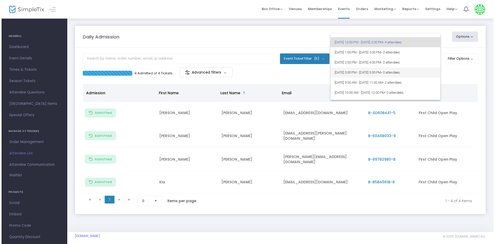
scroll to position [26, 0]
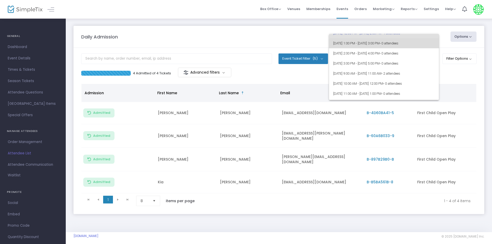
click at [397, 45] on span "8/11/2025 @ 1:00 PM - 8/11/2025 @ 3:00 PM • 0 attendees" at bounding box center [384, 43] width 102 height 10
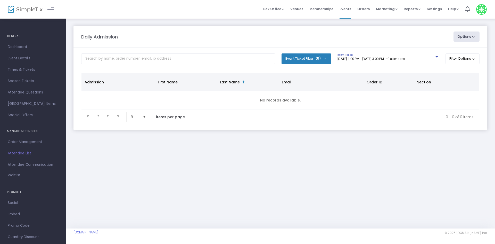
click at [377, 60] on span "8/11/2025 @ 1:00 PM - 8/11/2025 @ 3:00 PM • 0 attendees" at bounding box center [372, 59] width 68 height 4
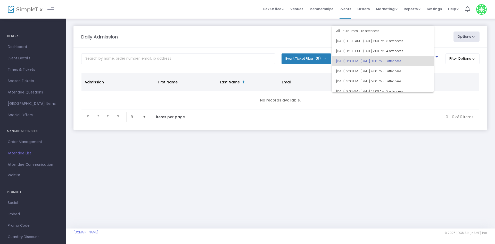
scroll to position [2, 0]
click at [376, 66] on span "8/11/2025 @ 2:00 PM - 8/11/2025 @ 4:00 PM • 0 attendees" at bounding box center [387, 69] width 102 height 10
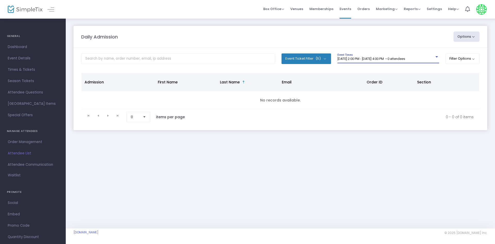
click at [380, 57] on span "8/11/2025 @ 2:00 PM - 8/11/2025 @ 4:00 PM • 0 attendees" at bounding box center [372, 59] width 68 height 4
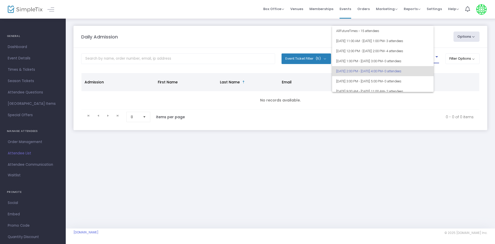
scroll to position [12, 0]
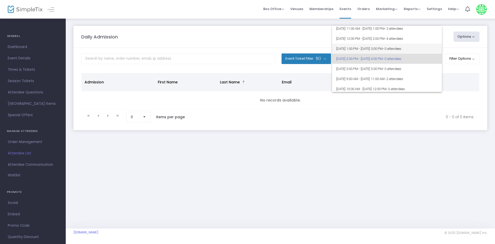
click at [382, 48] on span "8/11/2025 @ 1:00 PM - 8/11/2025 @ 3:00 PM • 0 attendees" at bounding box center [387, 49] width 102 height 10
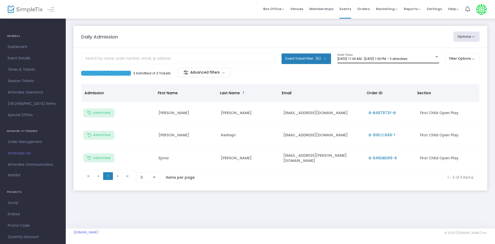
click at [408, 59] on span "[DATE] 11:00 AM - [DATE] 1:00 PM • 3 attendees" at bounding box center [373, 59] width 70 height 4
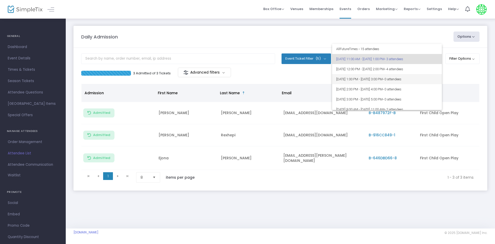
click at [405, 82] on span "8/11/2025 @ 1:00 PM - 8/11/2025 @ 3:00 PM • 0 attendees" at bounding box center [387, 79] width 102 height 10
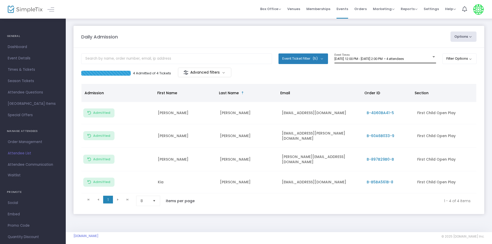
click at [416, 54] on div "[DATE] 12:00 PM - [DATE] 2:00 PM • 4 attendees Event Times" at bounding box center [386, 58] width 102 height 10
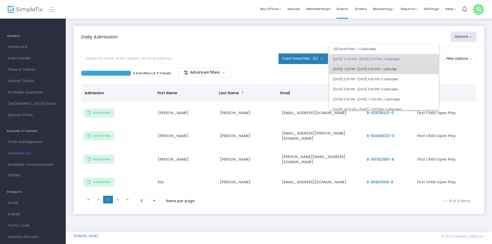
click at [397, 69] on span "[DATE] 1:00 PM - [DATE] 3:00 PM • 1 attendee" at bounding box center [384, 69] width 102 height 10
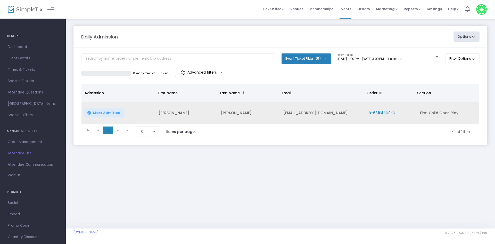
click at [101, 111] on span "Mark Admitted" at bounding box center [106, 113] width 27 height 4
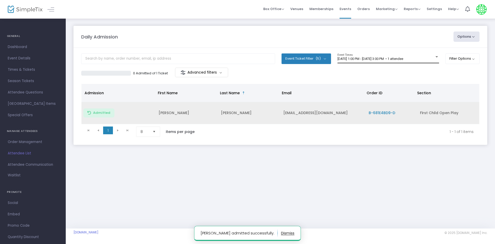
drag, startPoint x: 421, startPoint y: 69, endPoint x: 422, endPoint y: 60, distance: 9.3
click at [422, 63] on m-panel-content "Event Ticket Filter (5) Select All First Child Open Play Additional Child Open …" at bounding box center [281, 96] width 414 height 97
click at [419, 50] on m-panel-content "Event Ticket Filter (5) Select All First Child Open Play Additional Child Open …" at bounding box center [281, 96] width 414 height 97
click at [423, 61] on div "[DATE] 1:00 PM - [DATE] 3:00 PM • 1 attendee Event Times" at bounding box center [389, 58] width 102 height 10
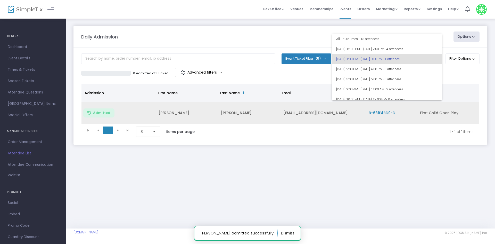
click at [388, 147] on div at bounding box center [247, 122] width 495 height 244
